Goal: Navigation & Orientation: Find specific page/section

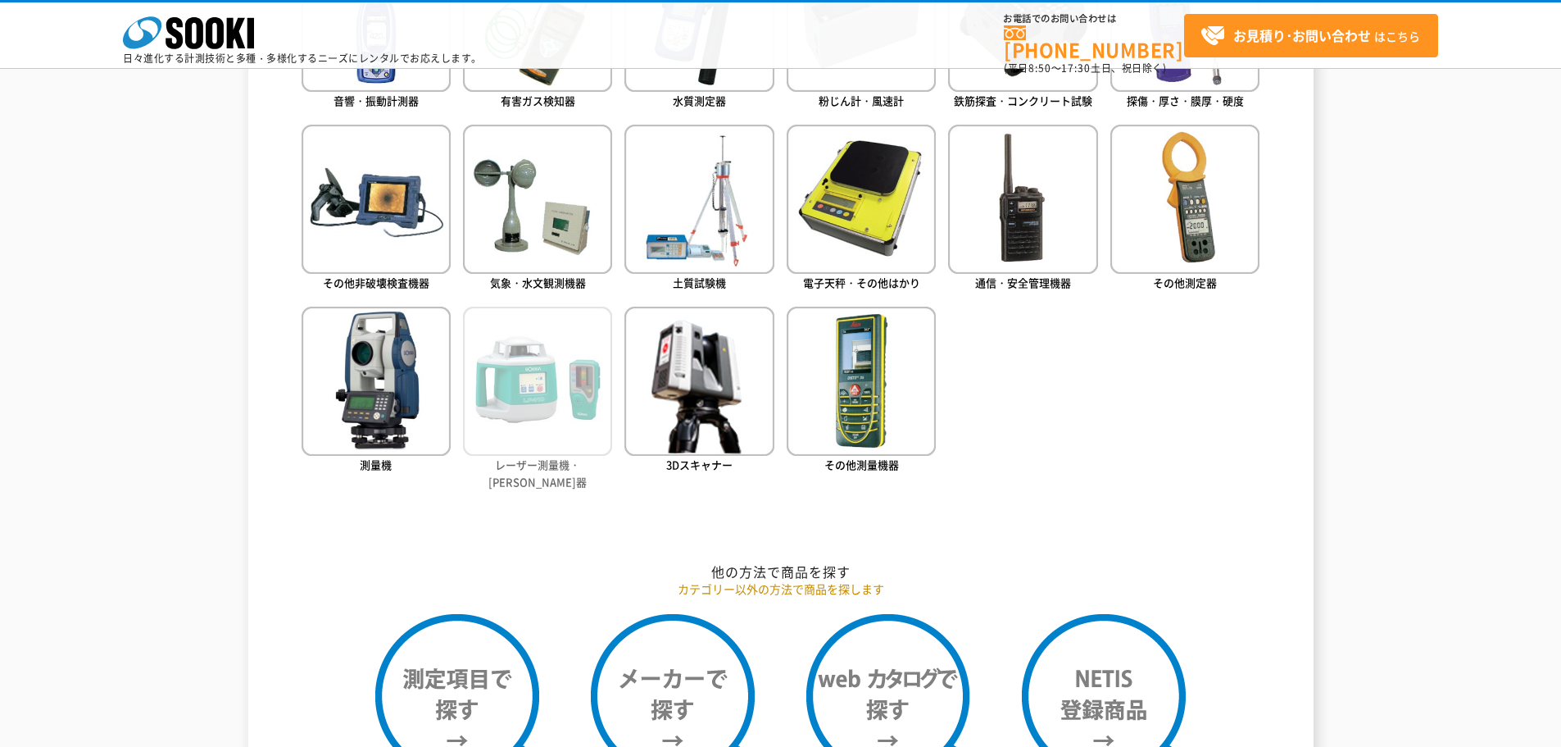
scroll to position [1148, 0]
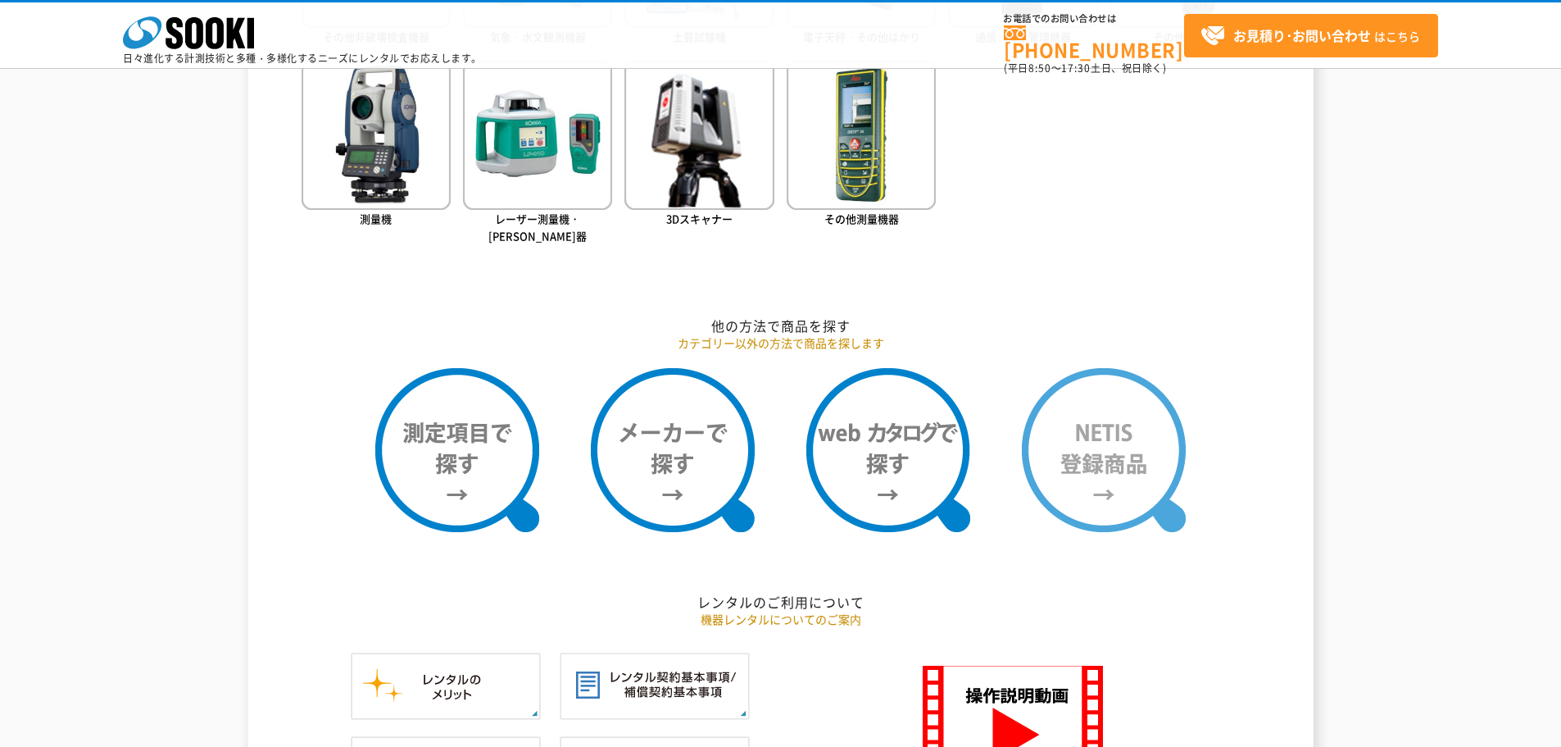
click at [1080, 411] on img at bounding box center [1104, 450] width 164 height 164
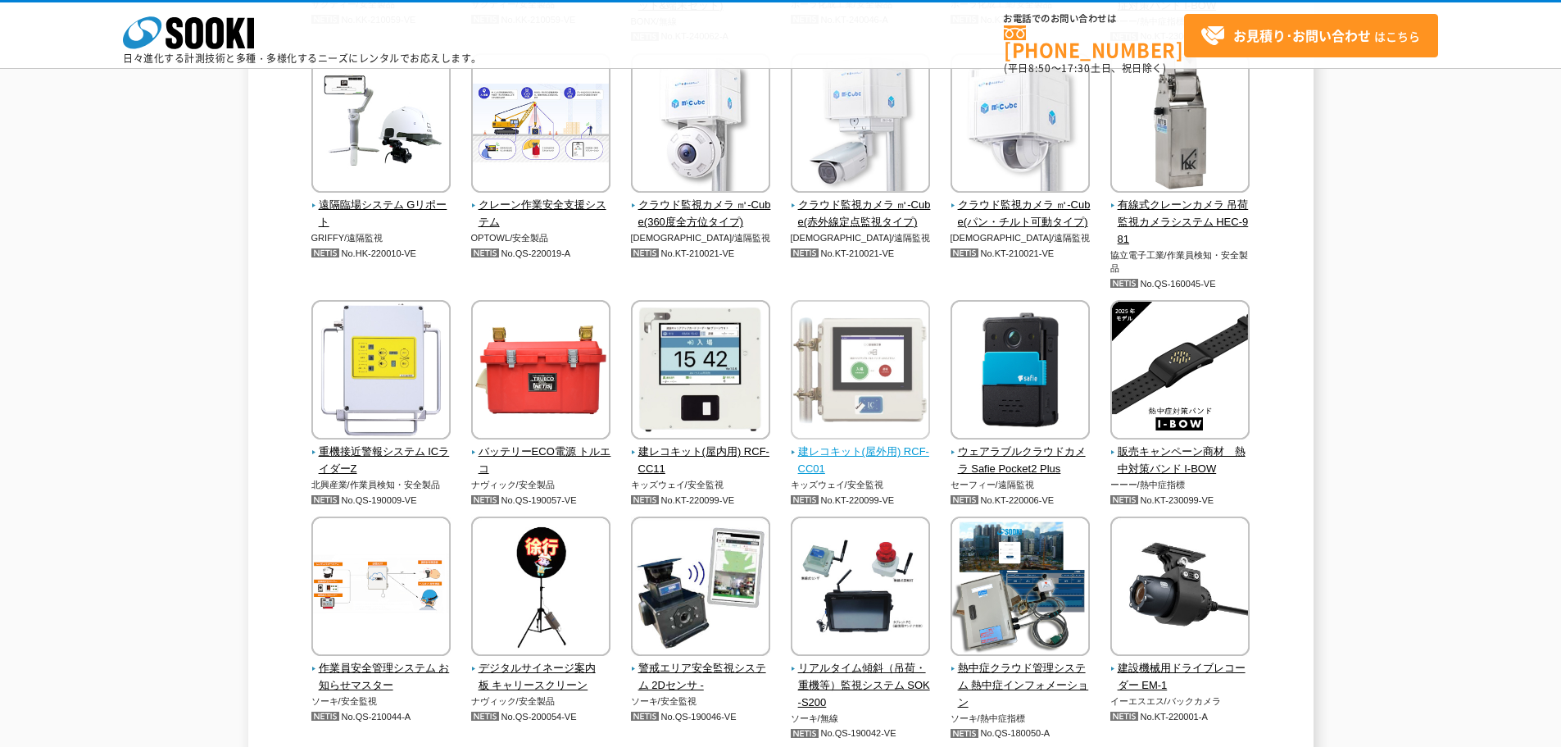
scroll to position [2738, 0]
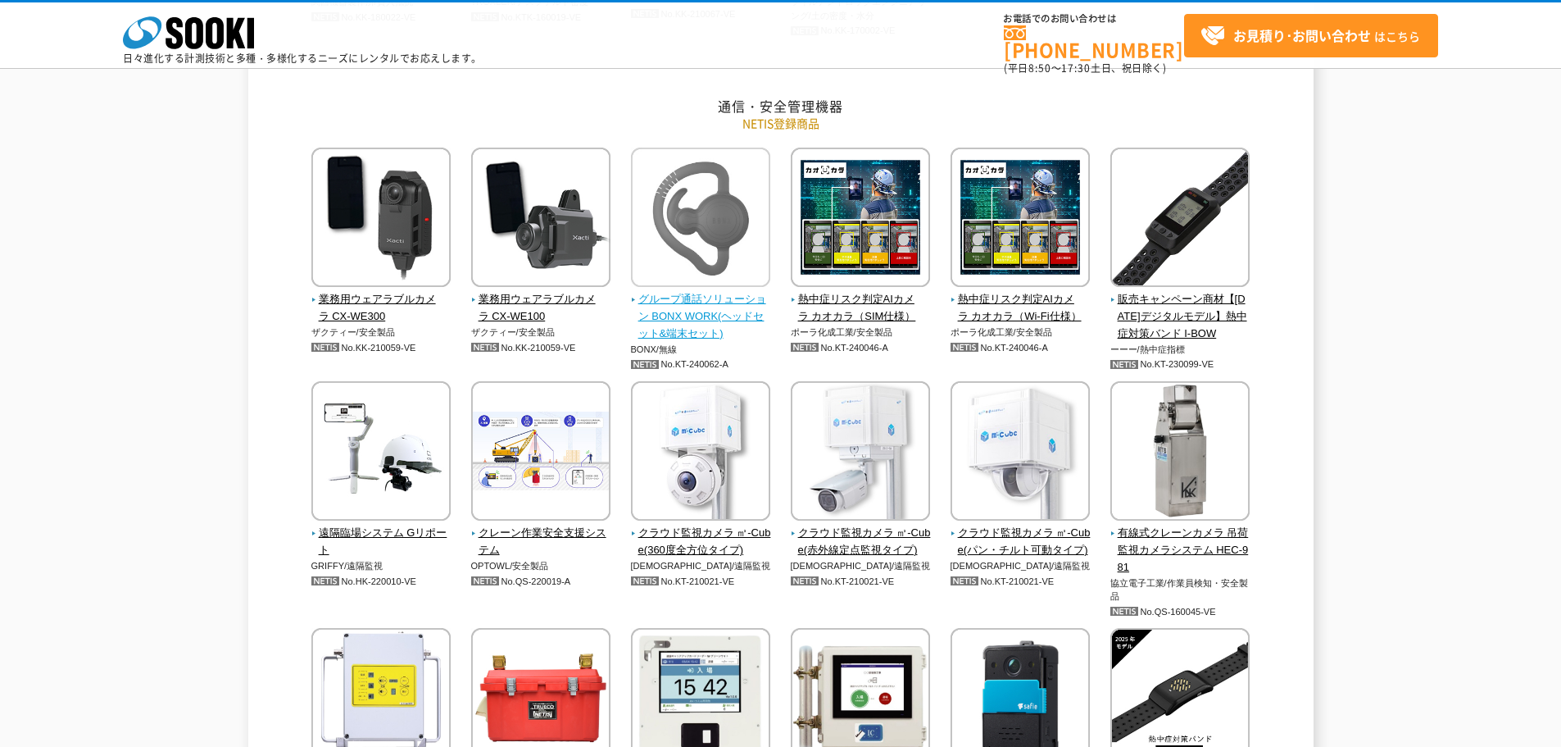
click at [717, 321] on span "グループ通話ソリューション BONX WORK(ヘッドセット&端末セット)" at bounding box center [701, 316] width 140 height 51
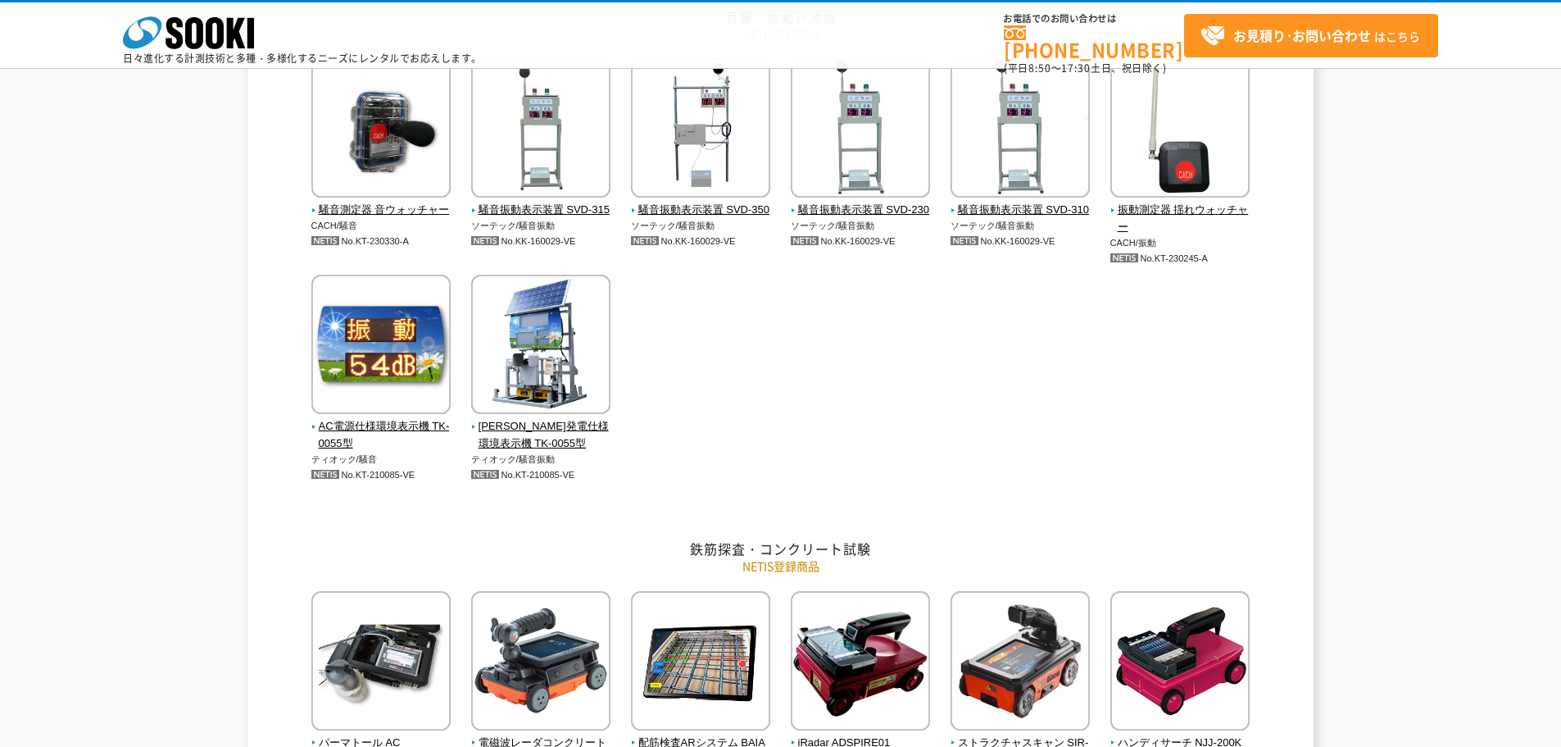
scroll to position [0, 0]
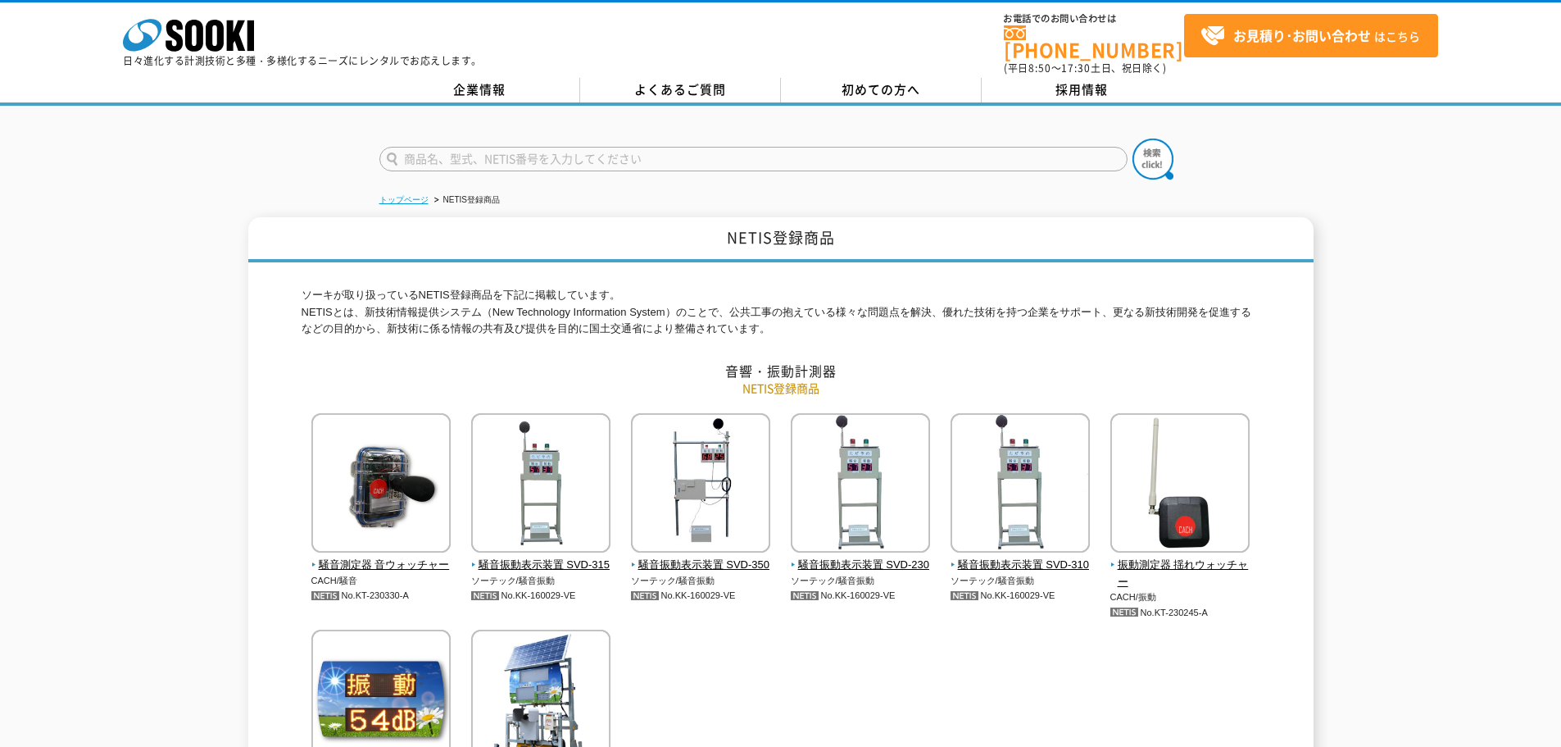
click at [416, 195] on link "トップページ" at bounding box center [404, 199] width 49 height 9
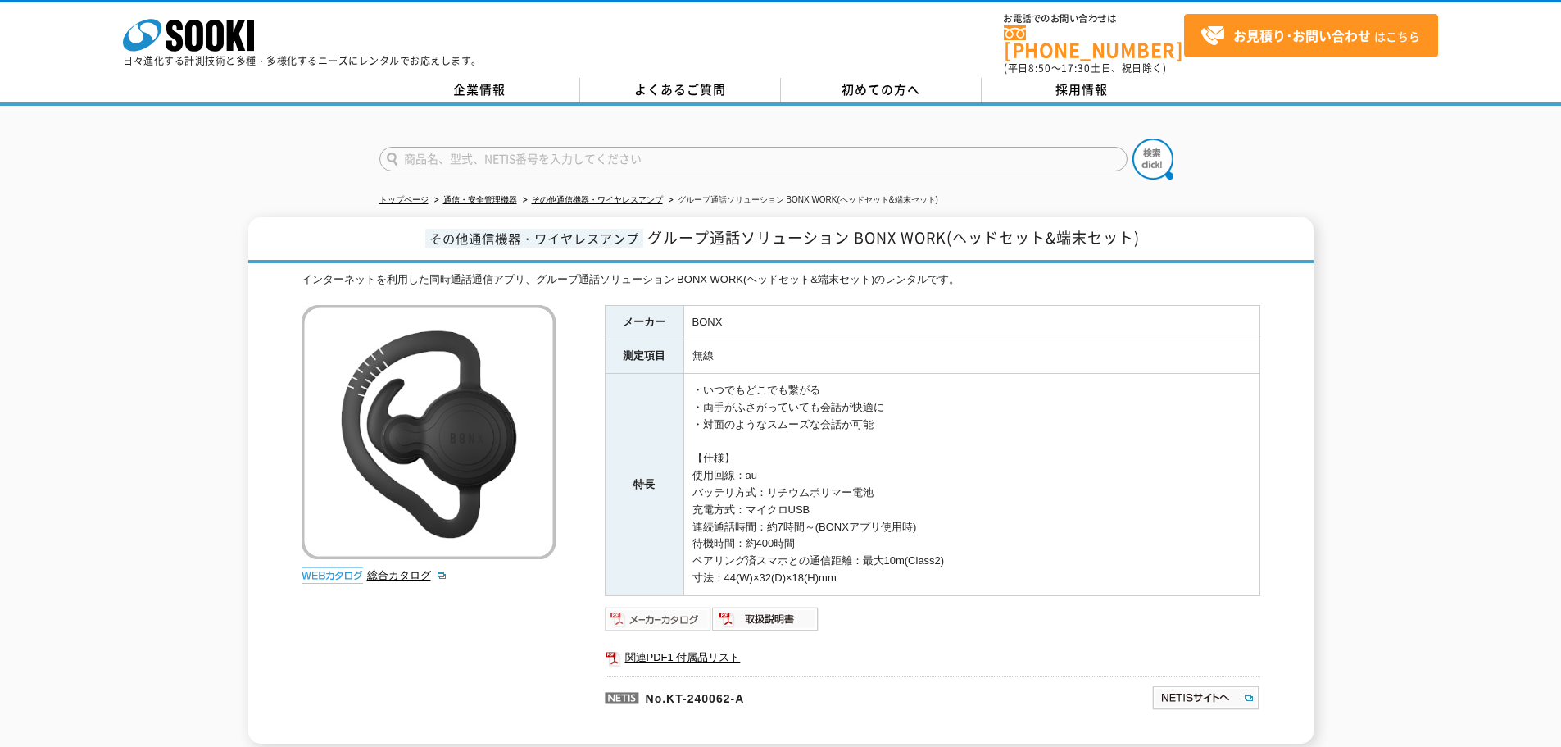
click at [675, 608] on img at bounding box center [658, 619] width 107 height 26
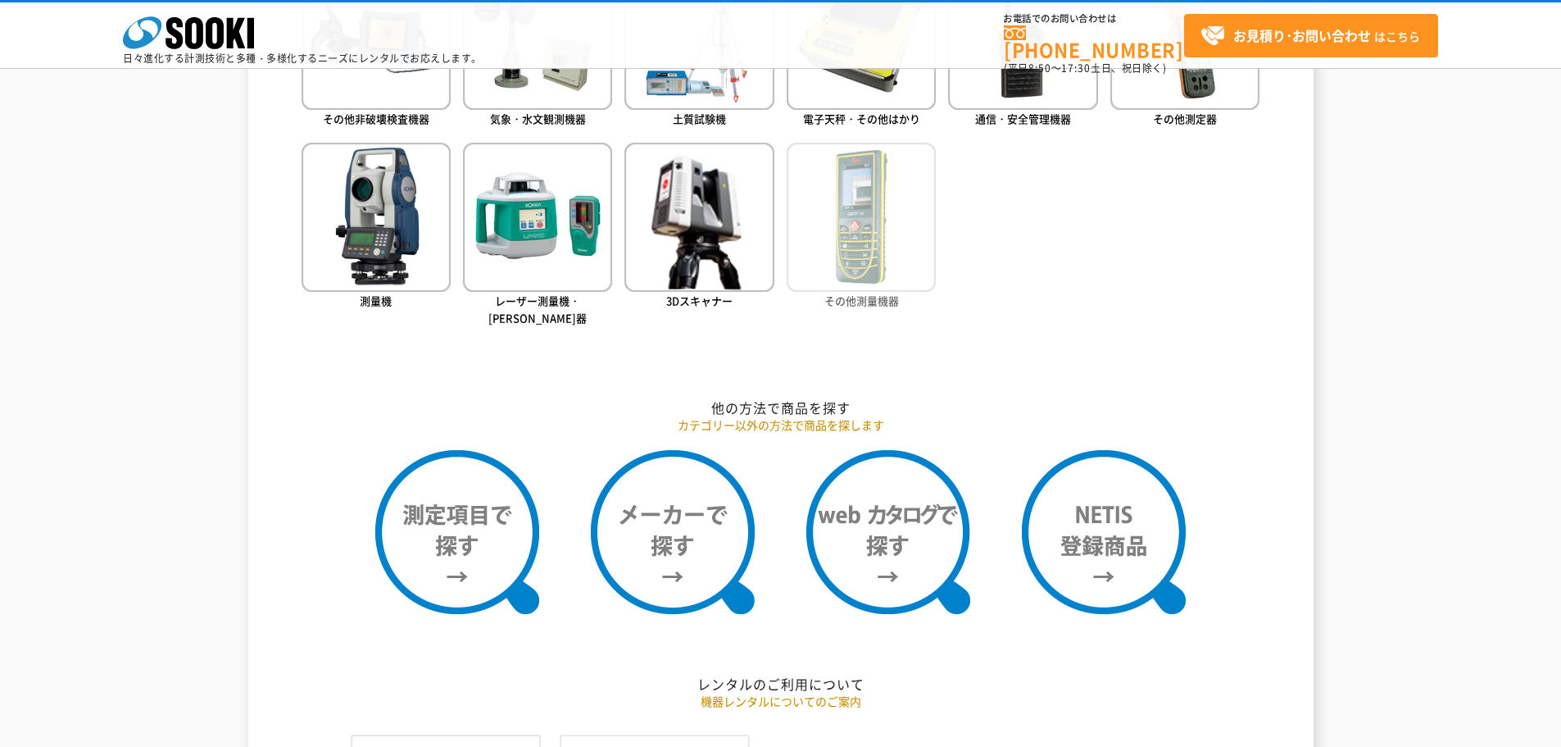
scroll to position [1311, 0]
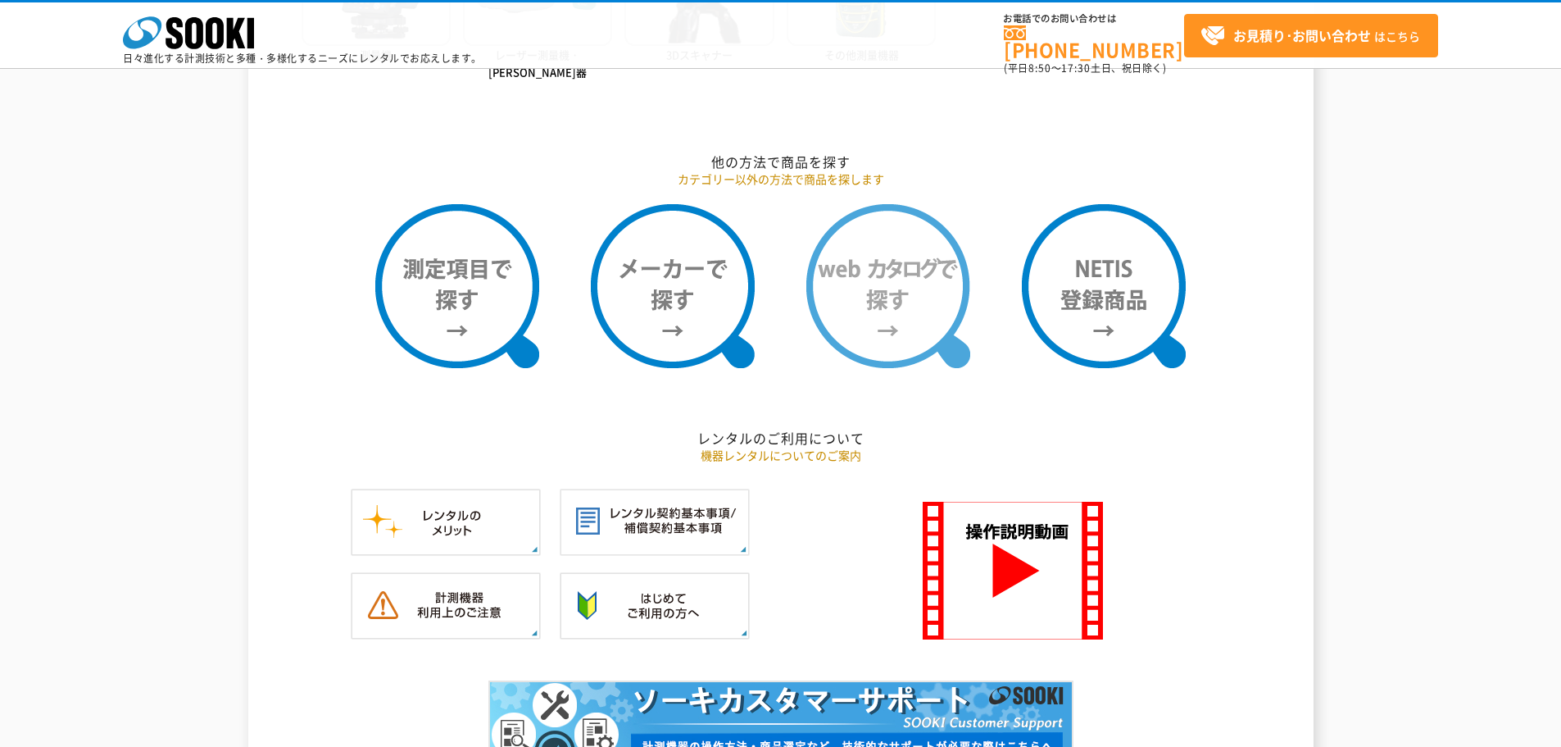
click at [925, 298] on img at bounding box center [889, 286] width 164 height 164
drag, startPoint x: 1260, startPoint y: 366, endPoint x: 1273, endPoint y: 336, distance: 33.0
click at [1270, 345] on div "測量機・測定器・計測器 レンタル商品を探す レンタル商品カテゴリーから探す 商品カテゴリーから商品を探します 音響・振動計測器 有害ガス検知器 水質測定器 粉…" at bounding box center [781, 117] width 1066 height 1410
